Goal: Check status: Check status

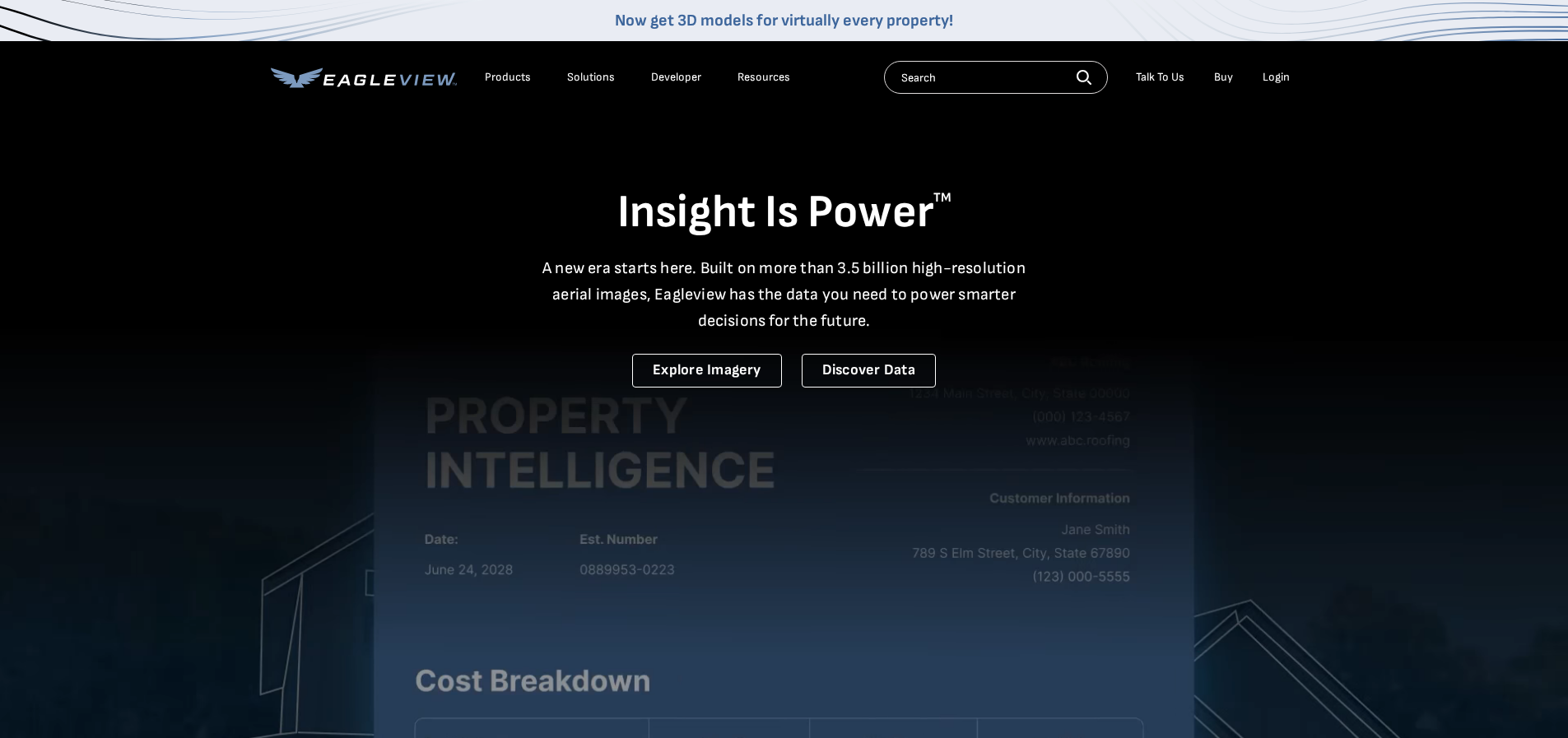
click at [1284, 72] on div "Login" at bounding box center [1277, 77] width 27 height 14
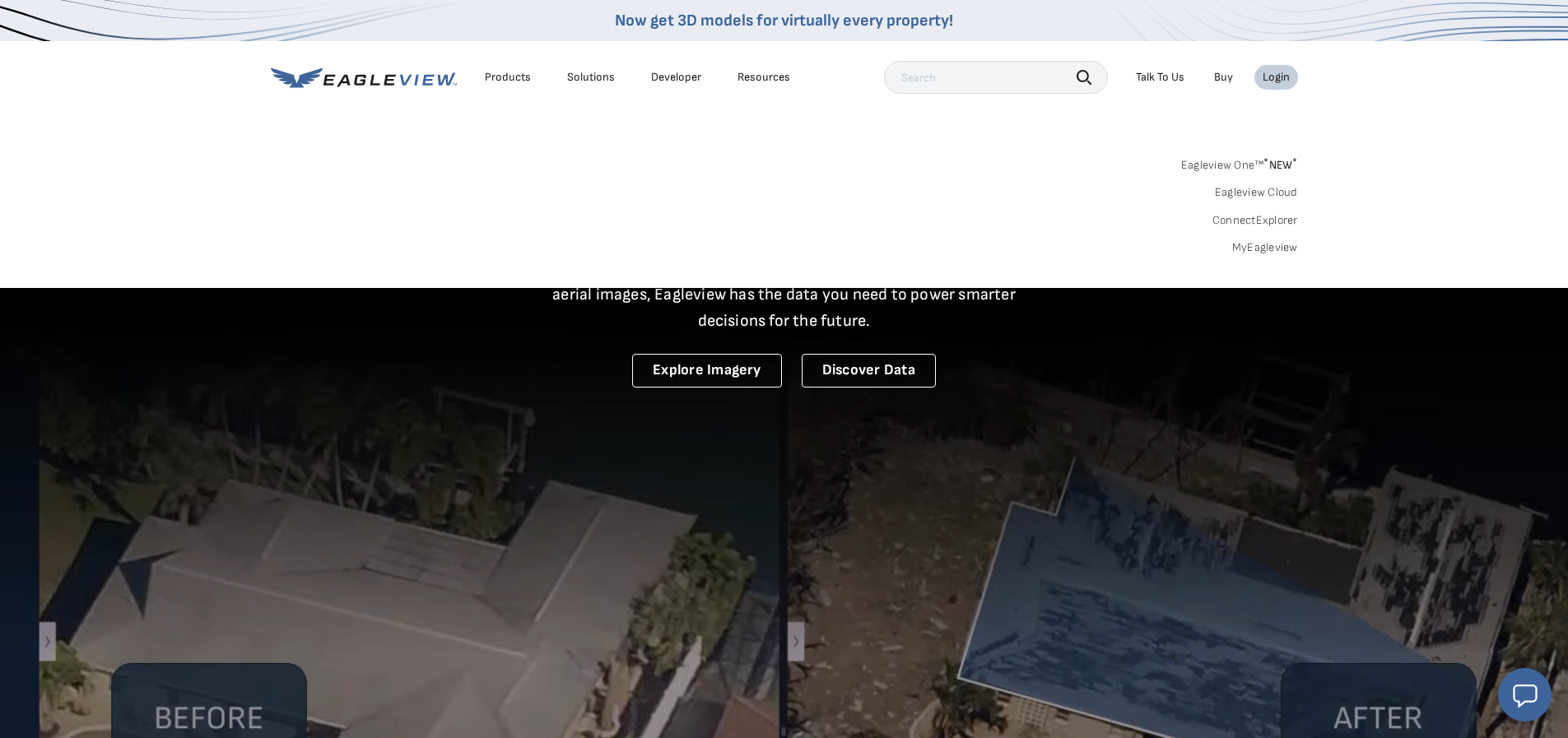
click at [1270, 245] on link "MyEagleview" at bounding box center [1265, 247] width 66 height 14
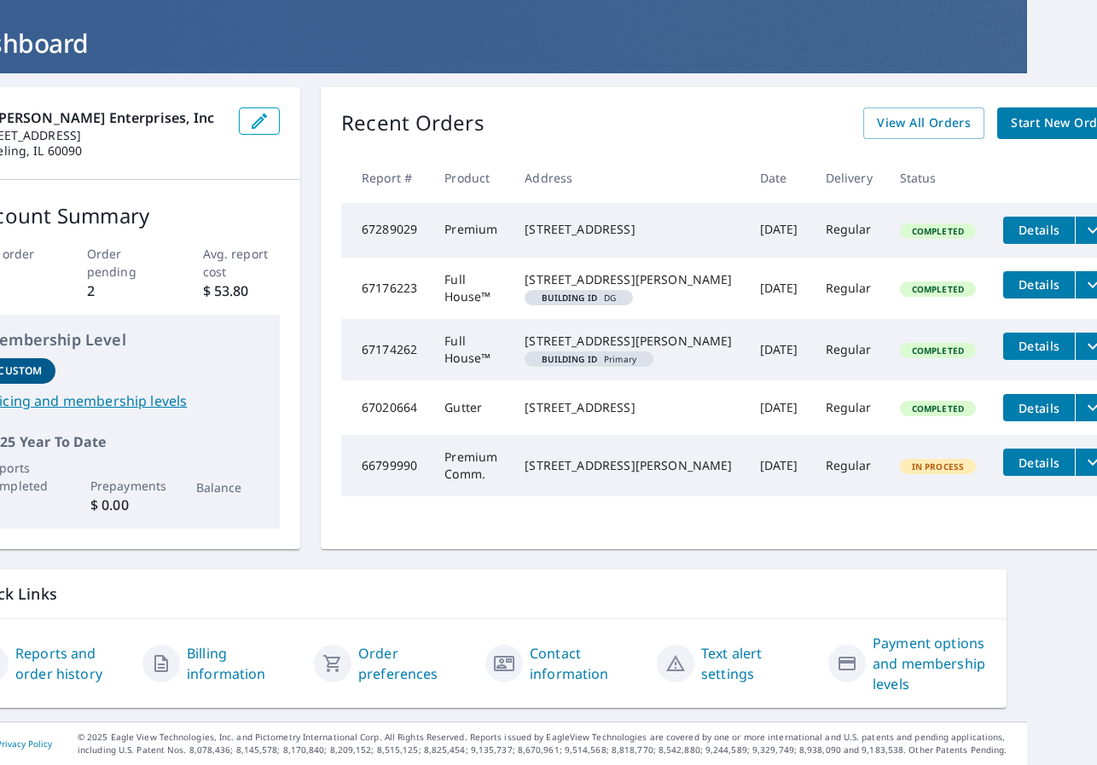
scroll to position [129, 69]
click at [878, 113] on span "View All Orders" at bounding box center [925, 123] width 94 height 21
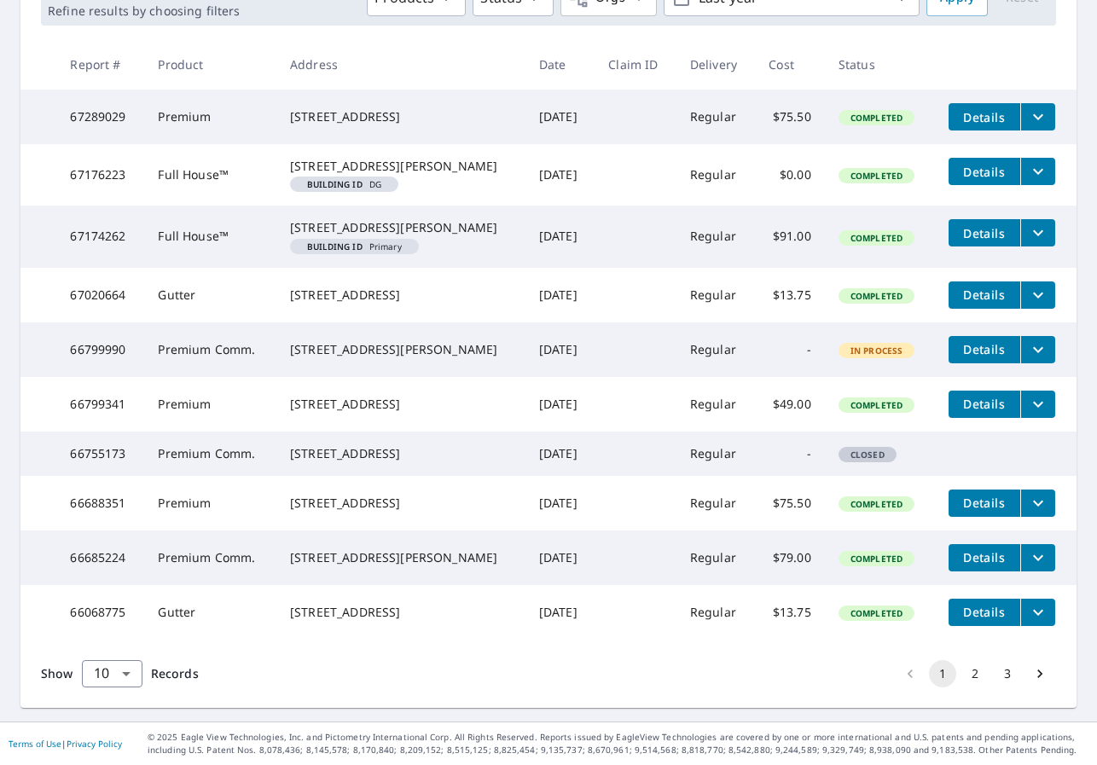
scroll to position [386, 0]
click at [961, 682] on button "2" at bounding box center [974, 673] width 27 height 27
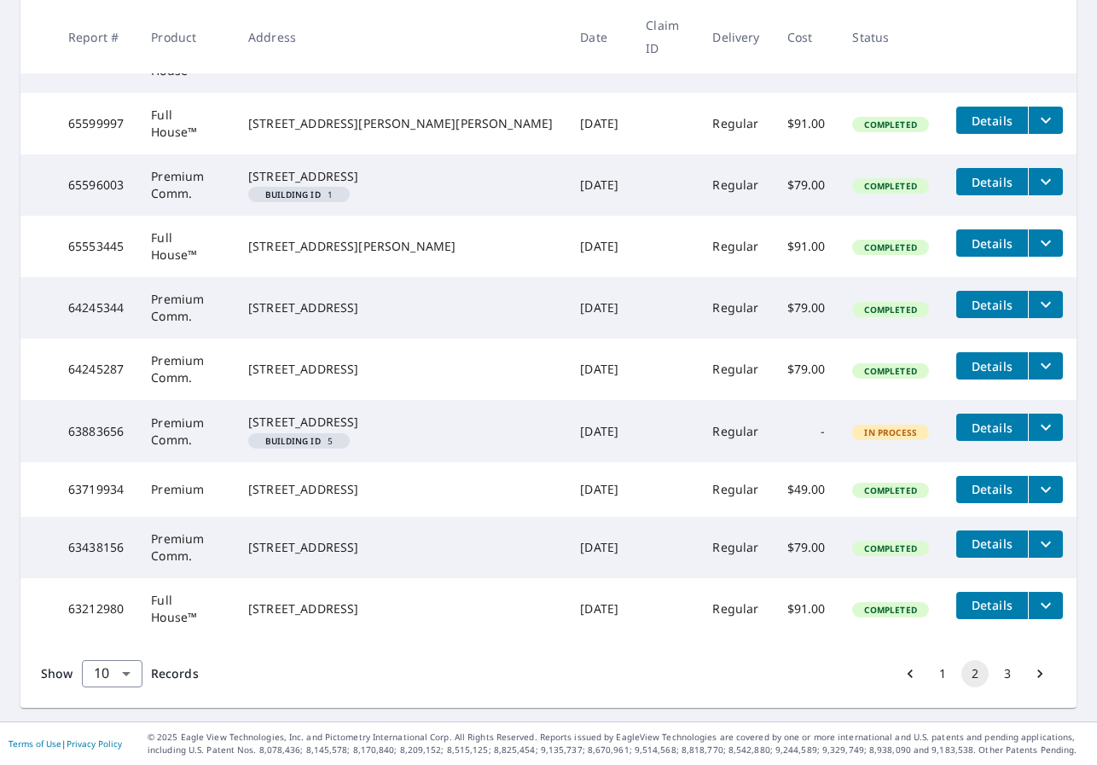
click at [926, 667] on li "1" at bounding box center [942, 673] width 32 height 27
click at [929, 675] on button "1" at bounding box center [942, 673] width 27 height 27
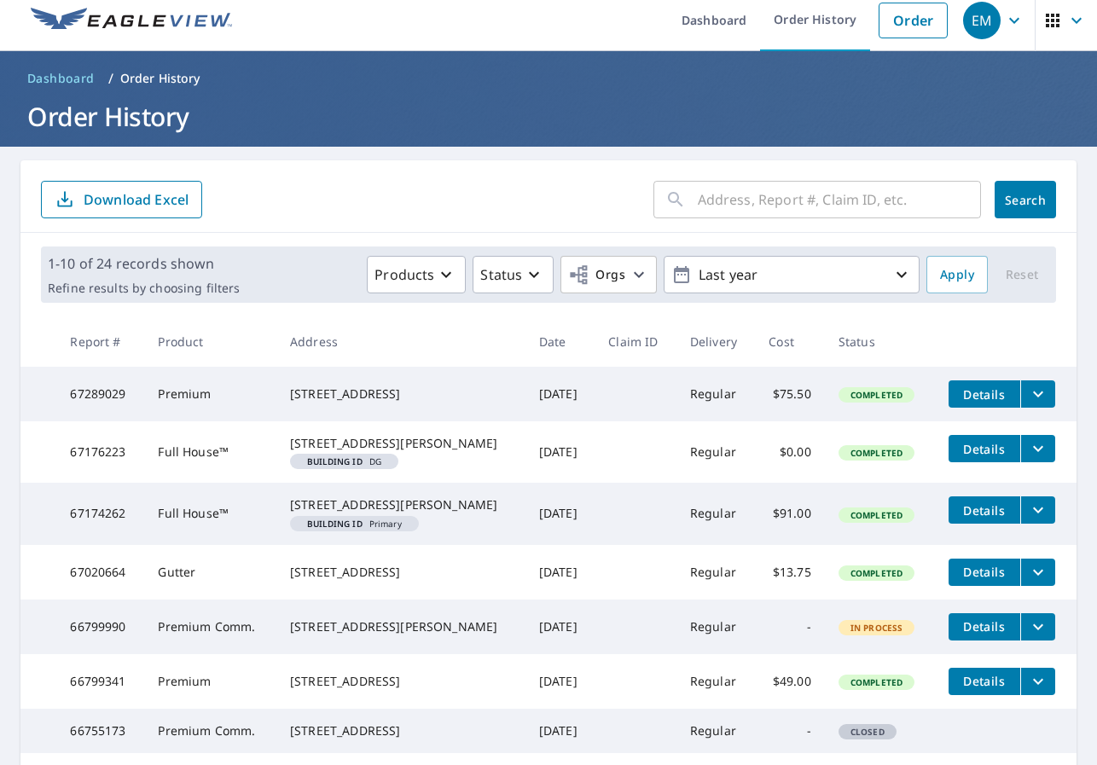
scroll to position [14, 0]
